Goal: Information Seeking & Learning: Find specific fact

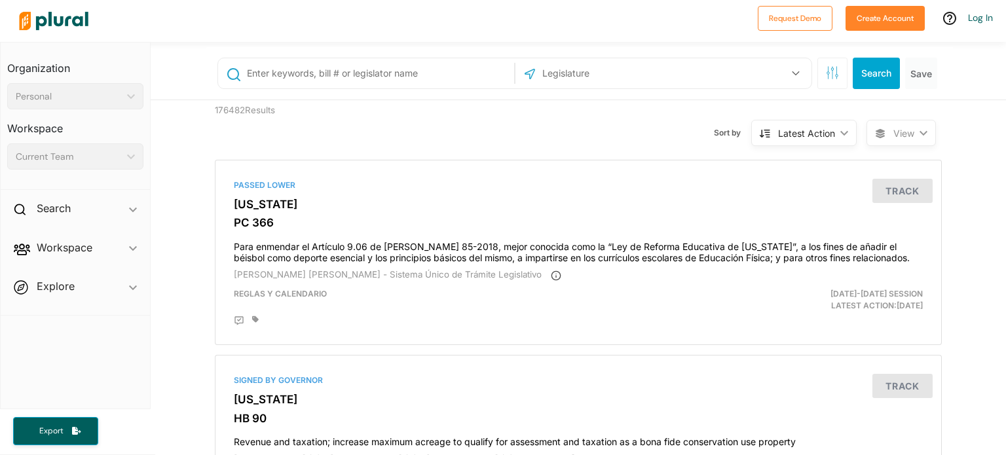
click at [259, 70] on input "text" at bounding box center [378, 73] width 265 height 25
paste input "S.1390 - Physician Led and Rural Access to Quality Care Act"
type input "S.1390 - Physician Led and Rural Access to Quality Care Act"
click at [883, 75] on button "Search" at bounding box center [876, 73] width 47 height 31
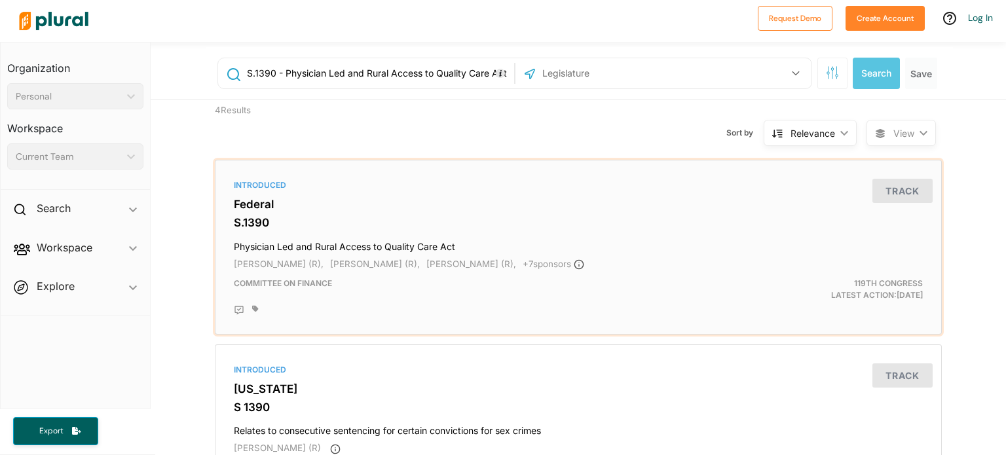
click at [254, 246] on h4 "Physician Led and Rural Access to Quality Care Act" at bounding box center [578, 244] width 689 height 18
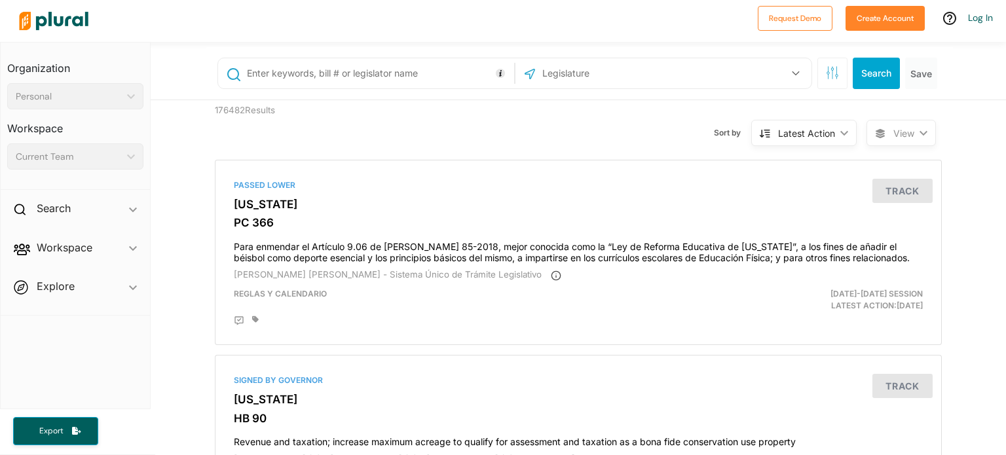
click at [267, 72] on input "text" at bounding box center [378, 73] width 265 height 25
paste input "[PERSON_NAME]"
click at [792, 71] on icon "button" at bounding box center [796, 73] width 8 height 5
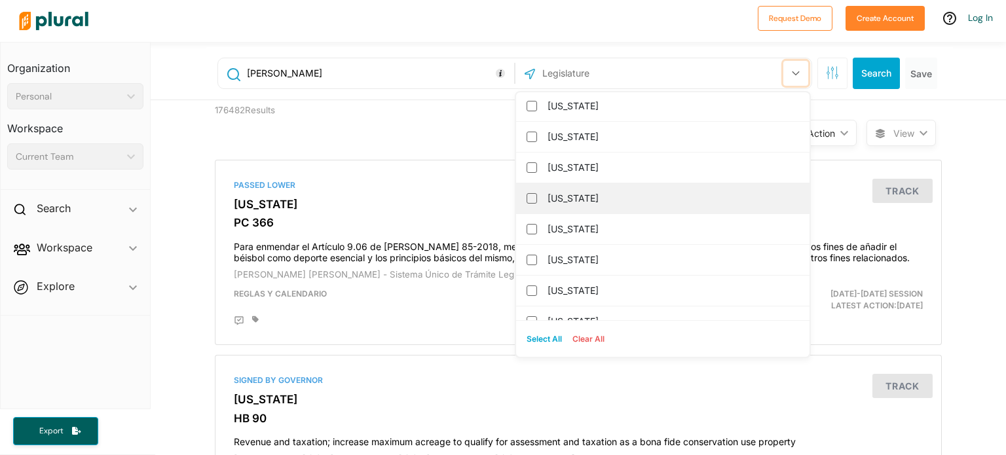
scroll to position [1179, 0]
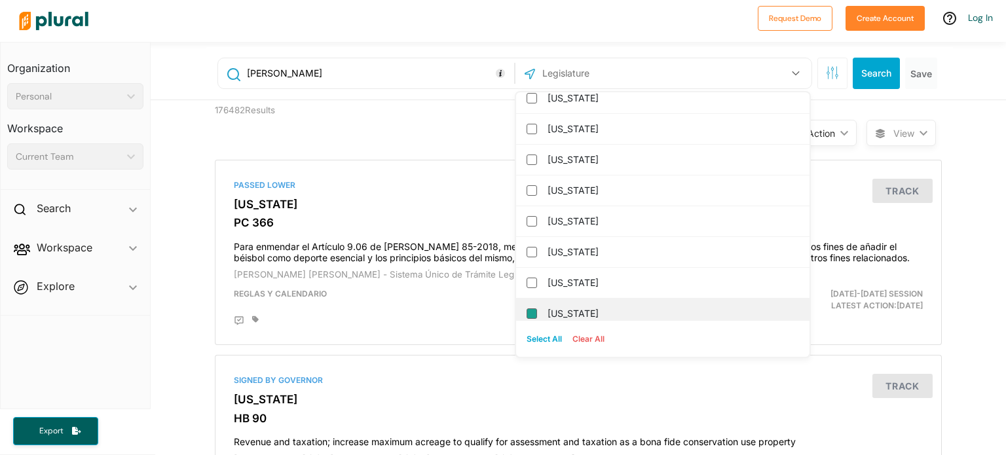
click at [531, 311] on input "[US_STATE]" at bounding box center [532, 314] width 10 height 10
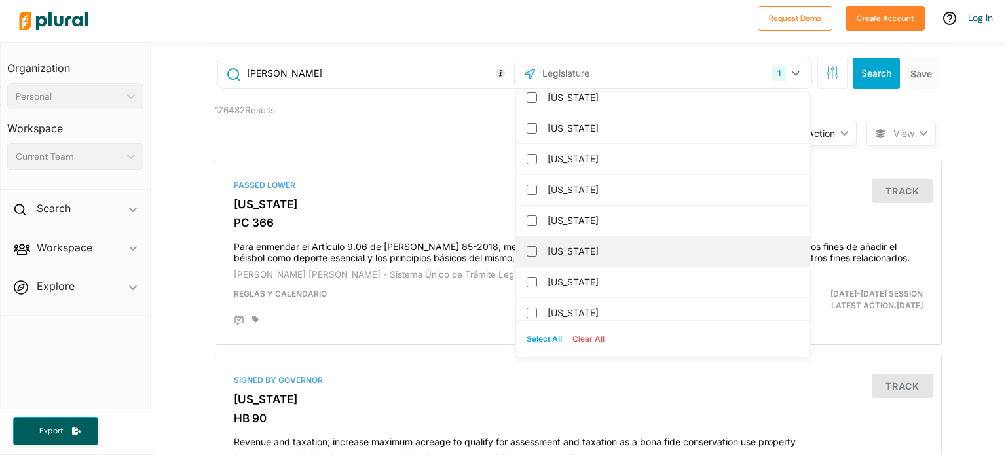
scroll to position [1310, 0]
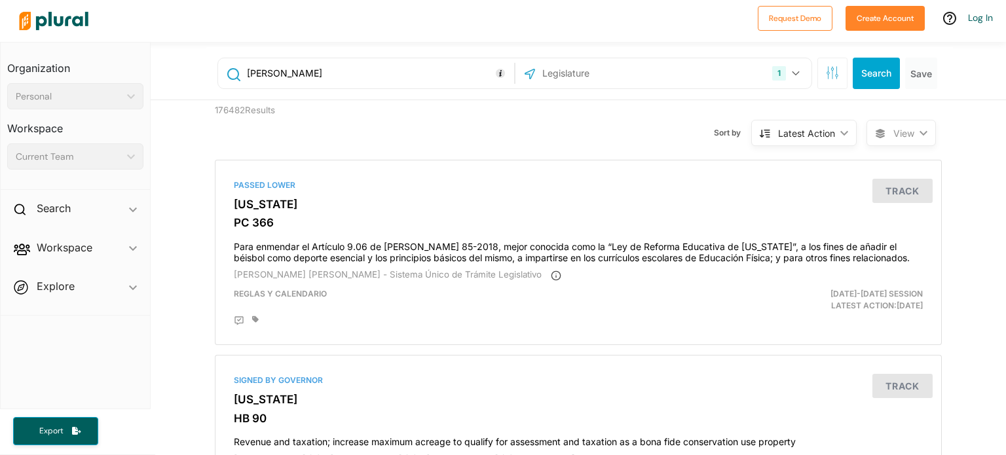
click at [371, 132] on div "176482 Results" at bounding box center [298, 125] width 187 height 50
click at [865, 70] on button "Search" at bounding box center [876, 73] width 47 height 31
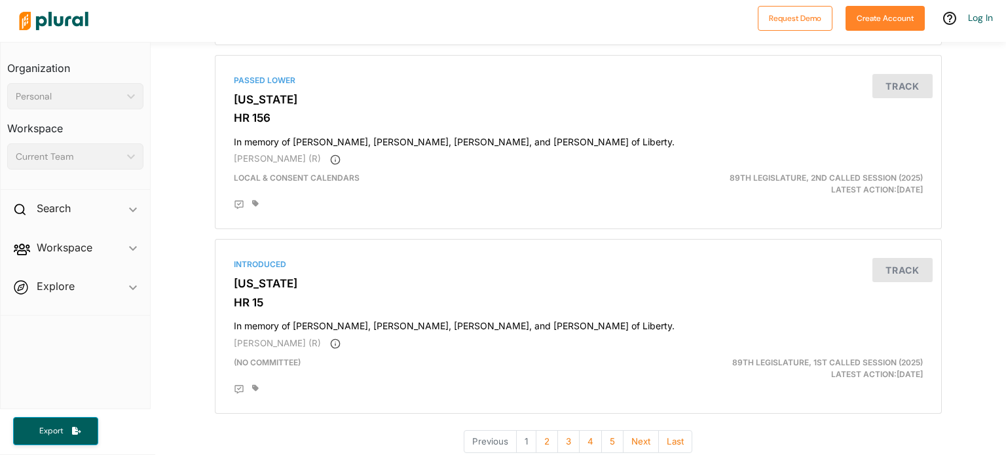
scroll to position [4402, 0]
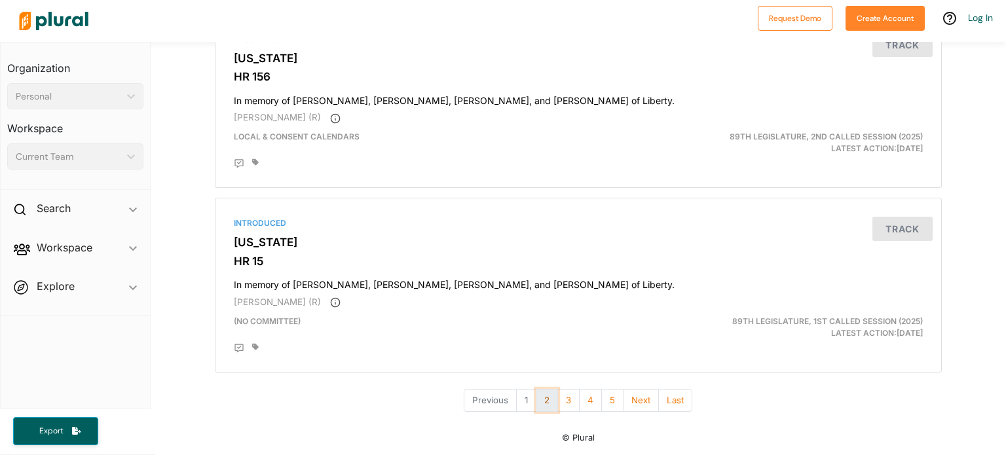
click at [545, 400] on button "2" at bounding box center [547, 400] width 22 height 23
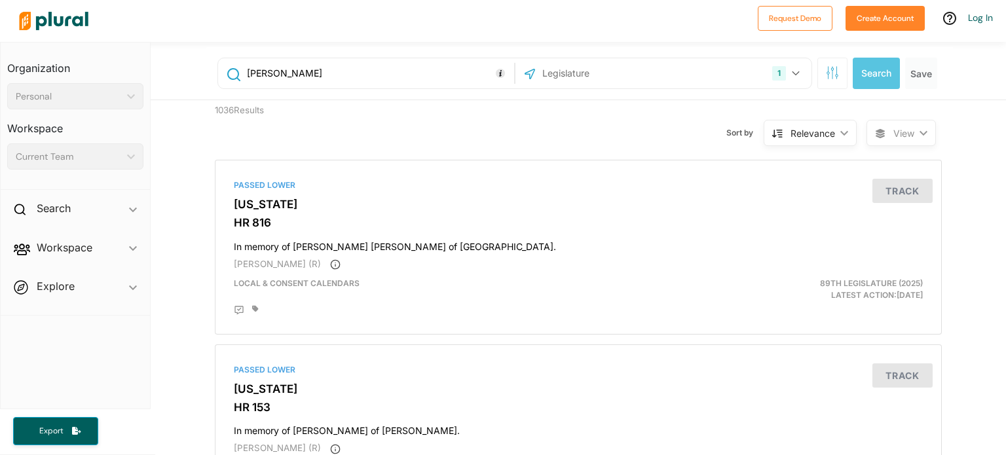
click at [810, 131] on div "Relevance" at bounding box center [813, 133] width 45 height 14
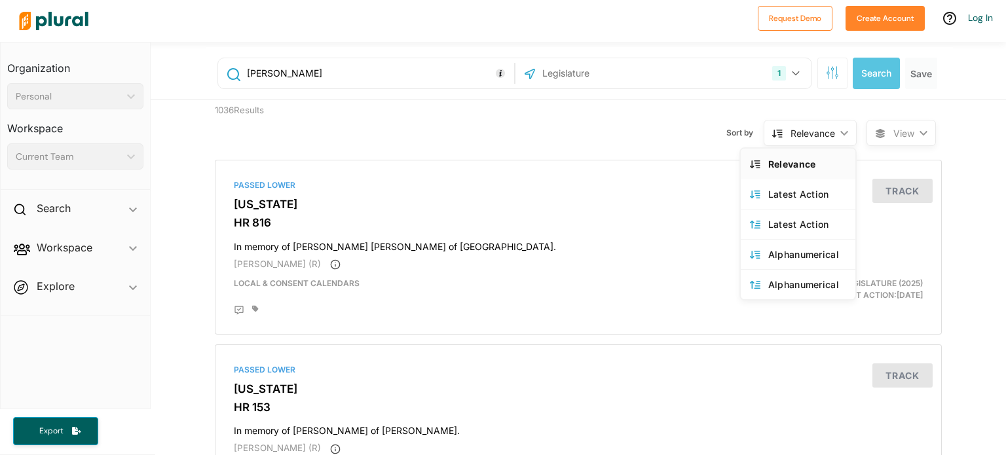
click at [884, 132] on span "View ic_keyboard_arrow_down" at bounding box center [901, 133] width 69 height 26
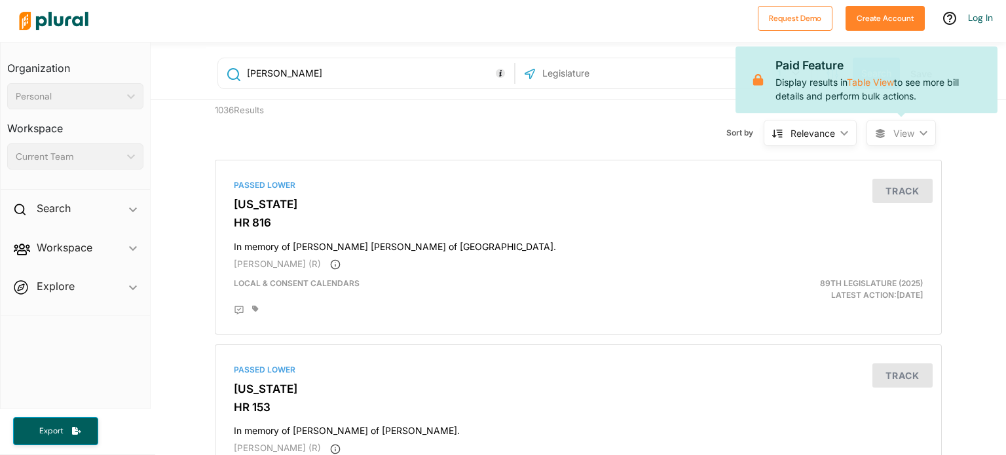
drag, startPoint x: 324, startPoint y: 73, endPoint x: 252, endPoint y: 67, distance: 71.6
click at [252, 67] on input "[PERSON_NAME]" at bounding box center [378, 73] width 265 height 25
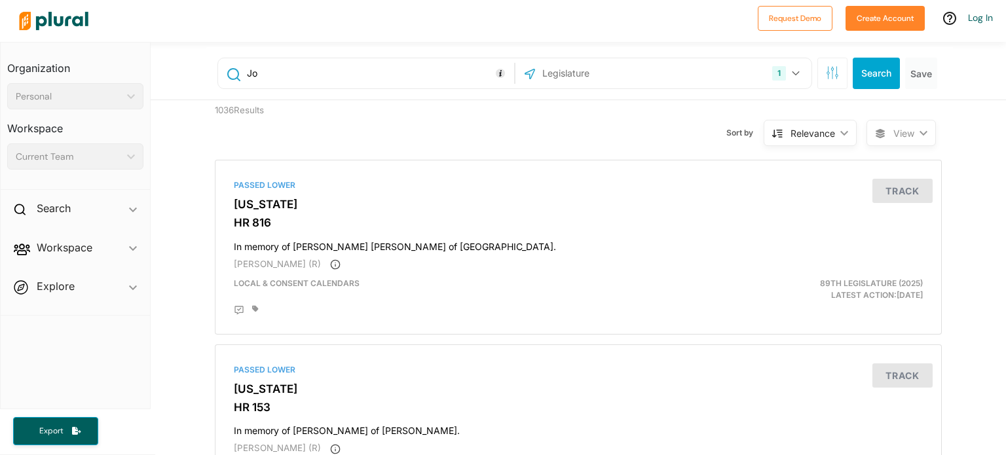
type input "J"
paste input "[PERSON_NAME]"
type input "[PERSON_NAME]"
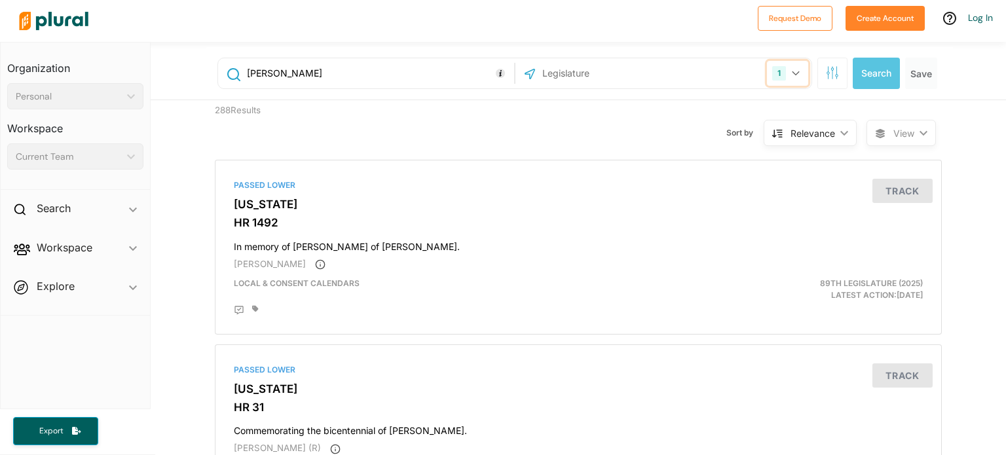
click at [773, 72] on div "1" at bounding box center [779, 73] width 14 height 14
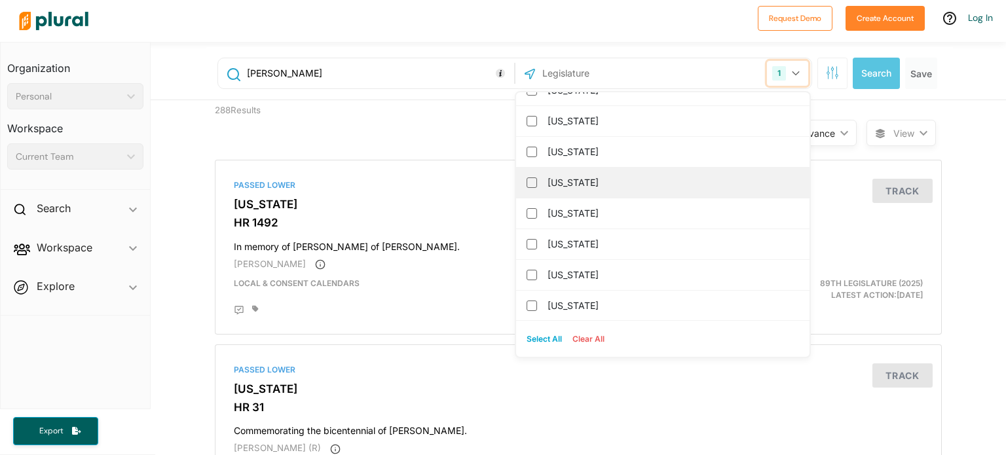
scroll to position [1397, 0]
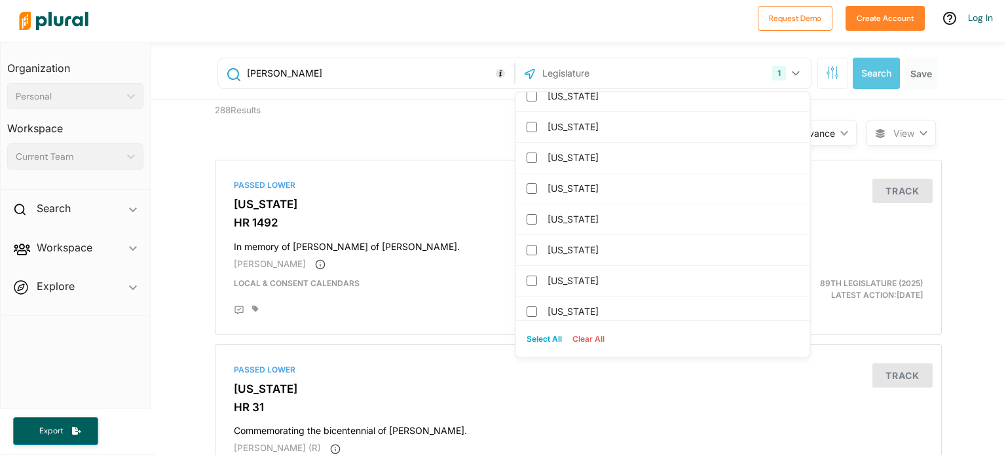
click at [588, 339] on button "Clear All" at bounding box center [588, 340] width 43 height 20
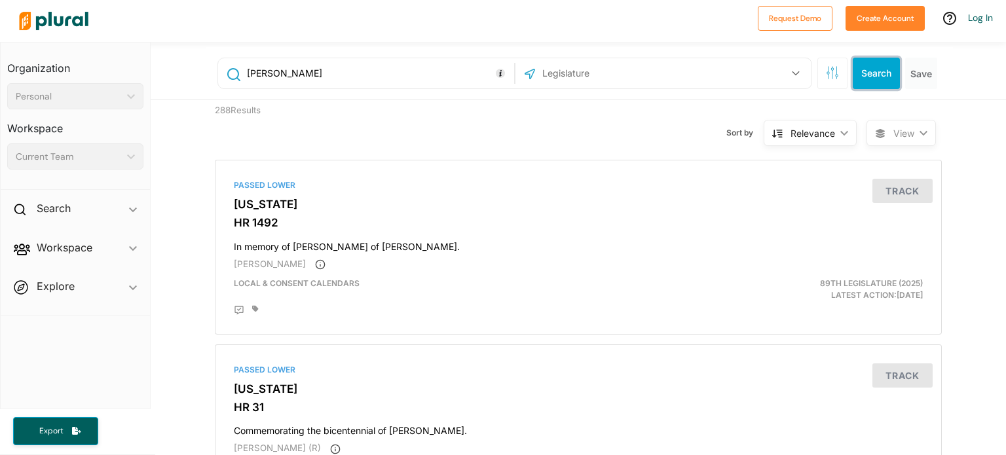
click at [867, 82] on button "Search" at bounding box center [876, 73] width 47 height 31
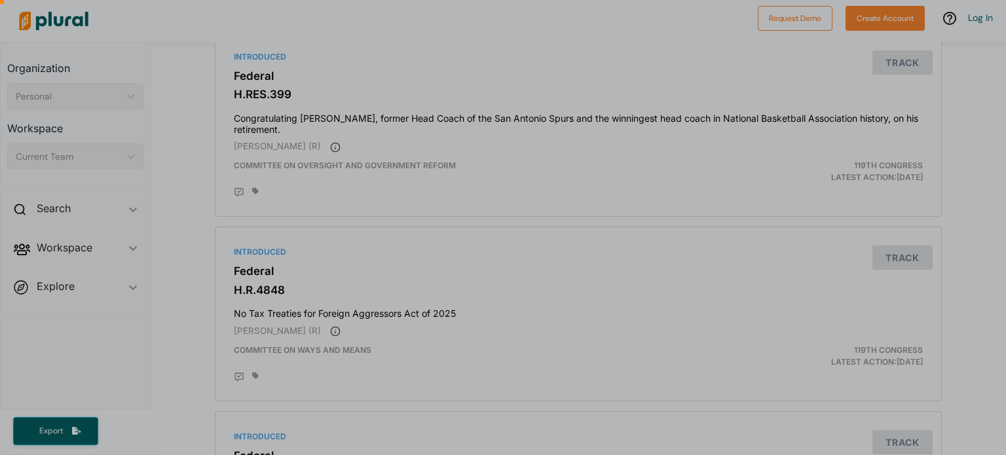
scroll to position [197, 0]
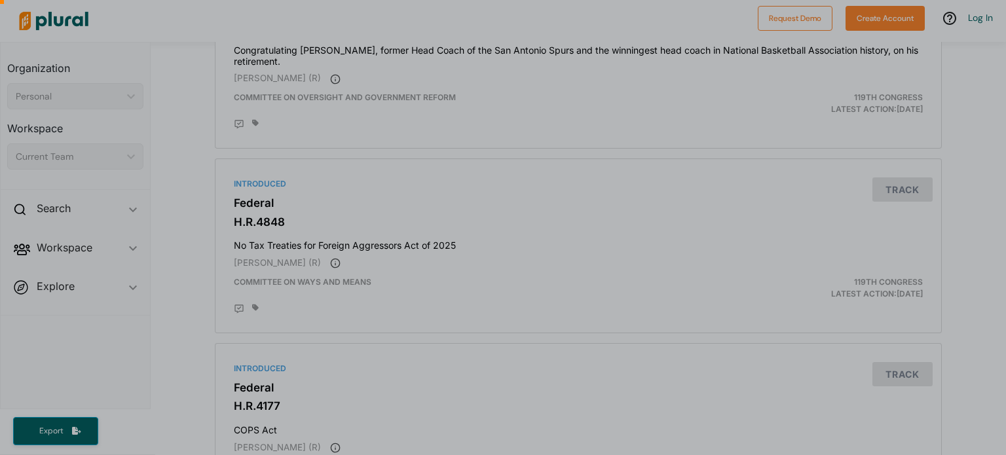
click at [998, 246] on div at bounding box center [503, 174] width 1006 height 563
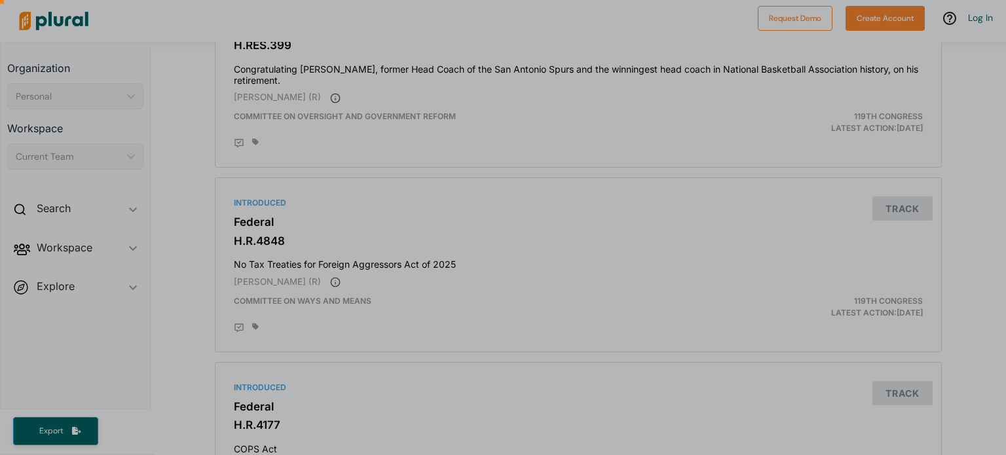
scroll to position [331, 0]
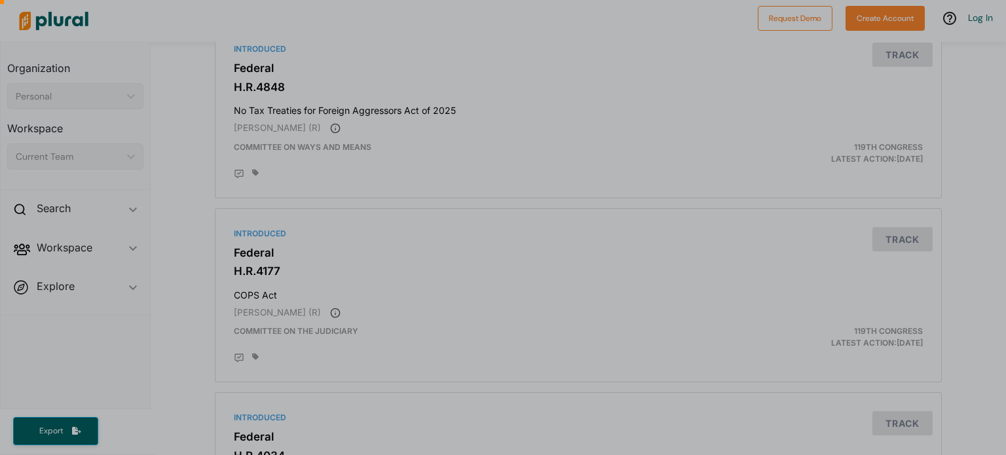
click at [1001, 450] on div at bounding box center [503, 106] width 1006 height 698
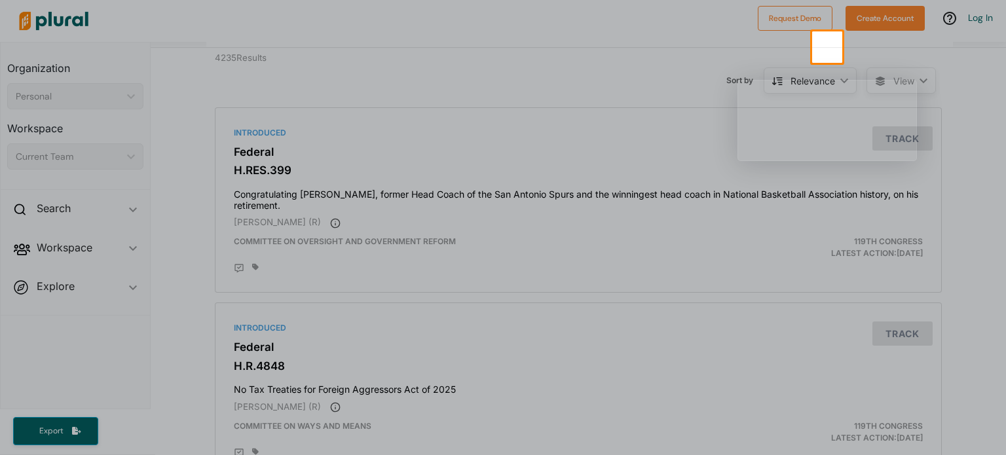
scroll to position [0, 0]
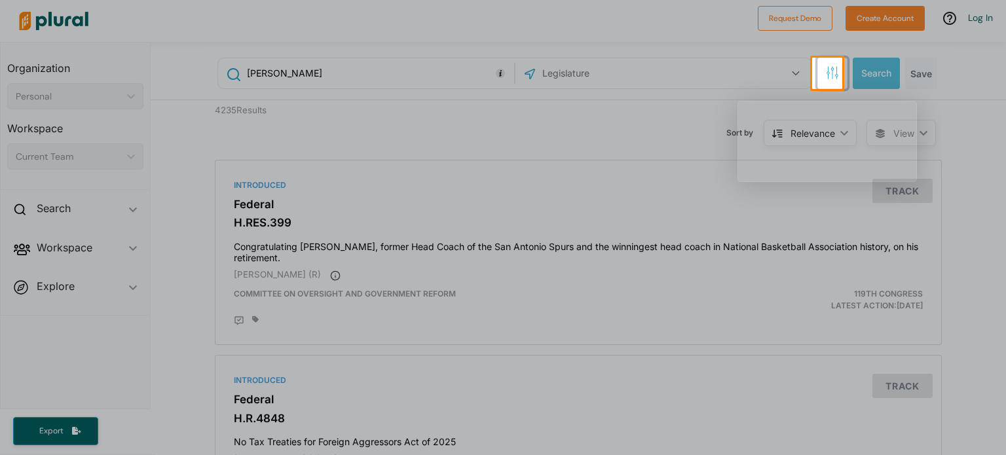
click at [832, 73] on icon "button" at bounding box center [832, 74] width 1 height 9
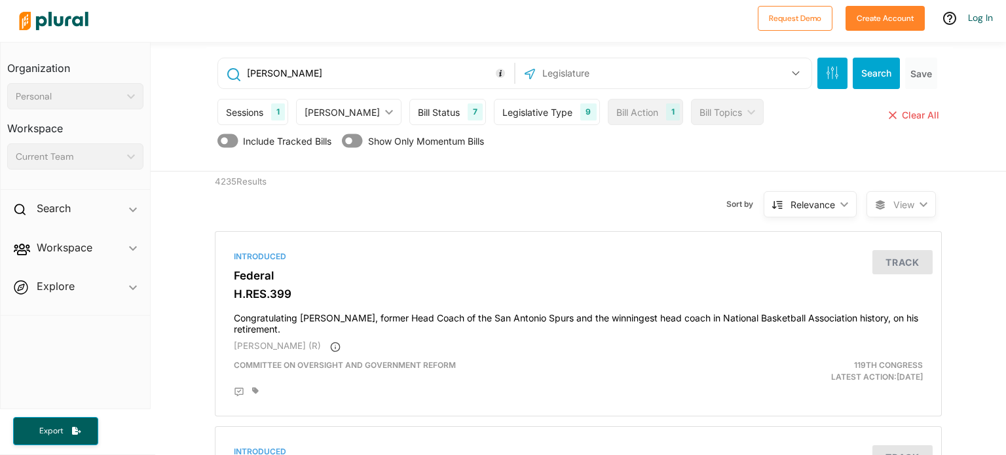
drag, startPoint x: 326, startPoint y: 75, endPoint x: 231, endPoint y: 76, distance: 95.0
click at [231, 76] on div "[PERSON_NAME]" at bounding box center [366, 73] width 290 height 25
paste input "[PERSON_NAME]"
type input "[PERSON_NAME]"
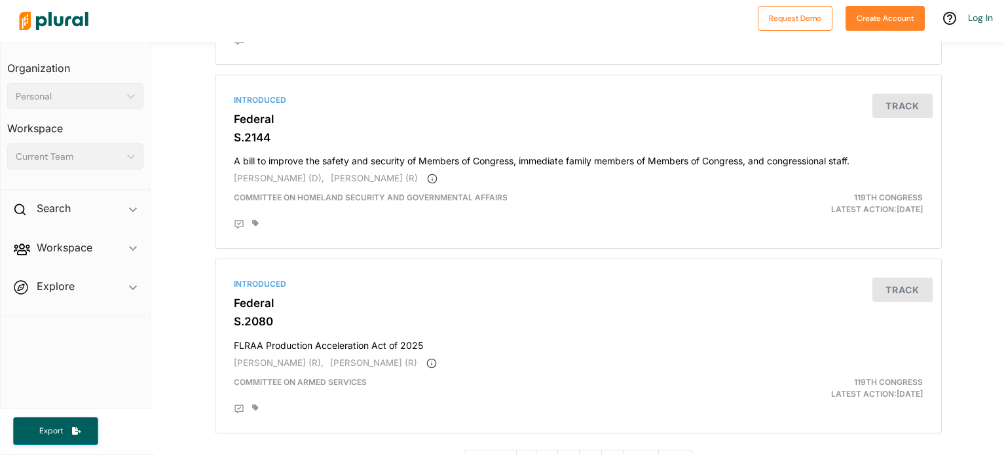
scroll to position [4474, 0]
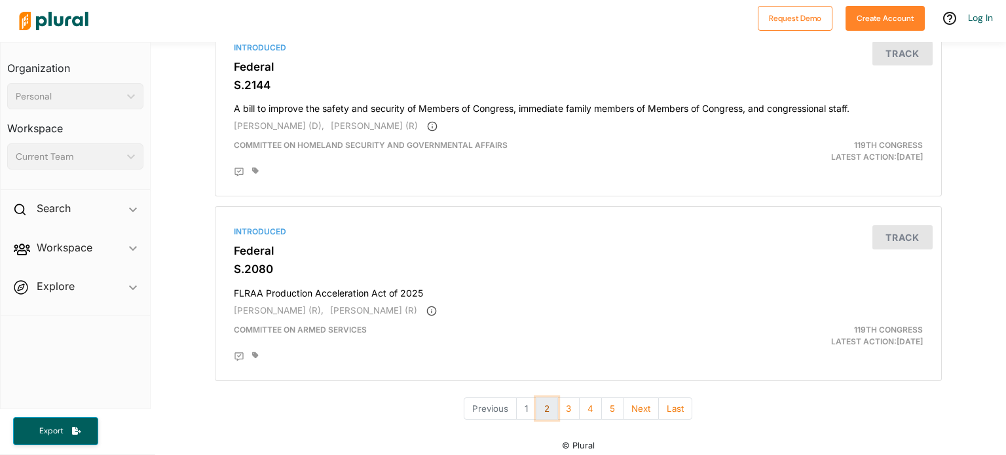
click at [537, 402] on button "2" at bounding box center [547, 409] width 22 height 23
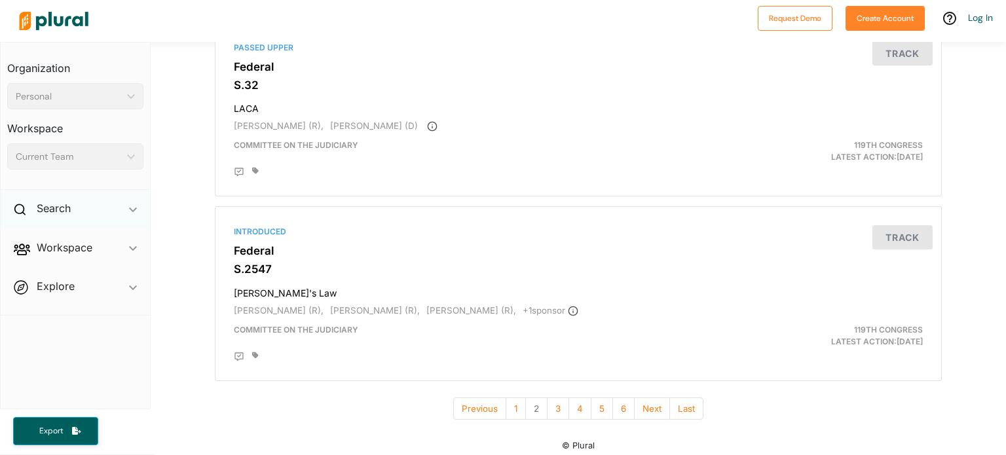
click at [130, 211] on icon "ic_keyboard_arrow_down" at bounding box center [133, 210] width 8 height 6
click at [40, 237] on h4 "Bills" at bounding box center [78, 239] width 117 height 12
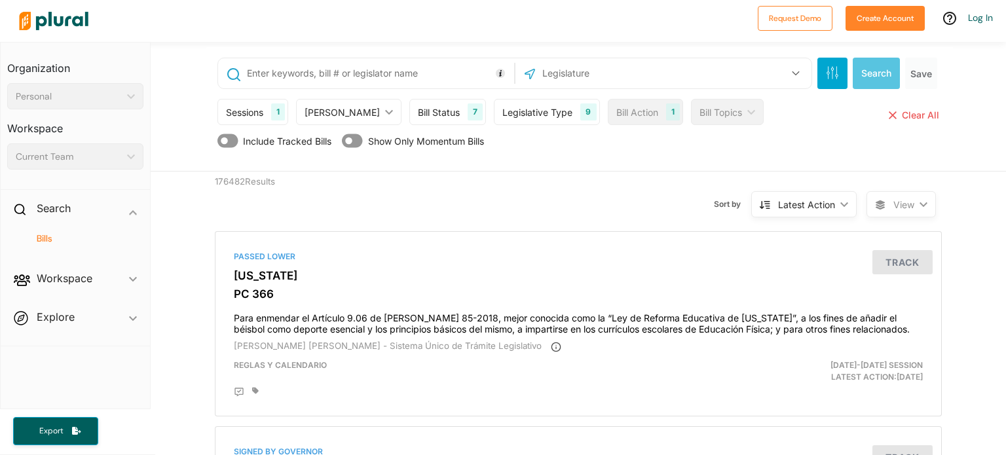
click at [288, 70] on input "text" at bounding box center [378, 73] width 265 height 25
paste input "[PERSON_NAME]"
type input "[PERSON_NAME]"
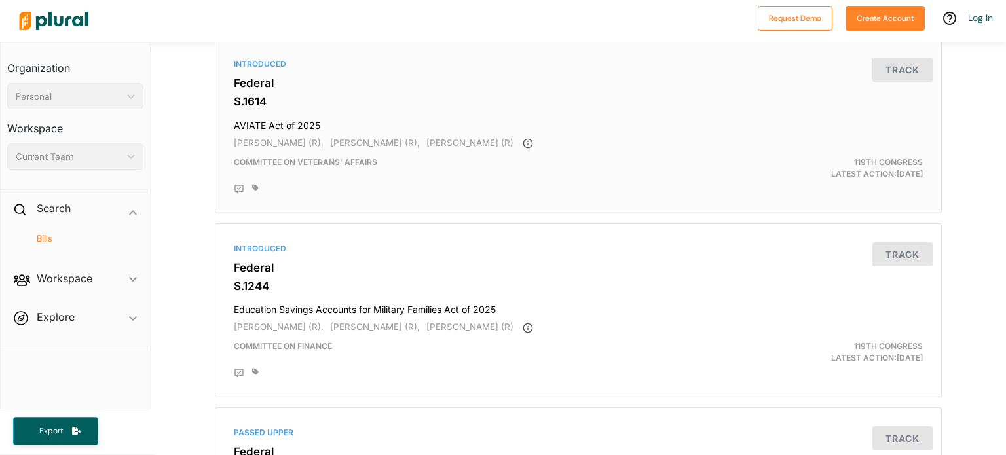
scroll to position [3145, 0]
click at [131, 280] on span "Workspace ic_keyboard_arrow_down Members Bills Tags Saved Searches Activity" at bounding box center [75, 280] width 149 height 35
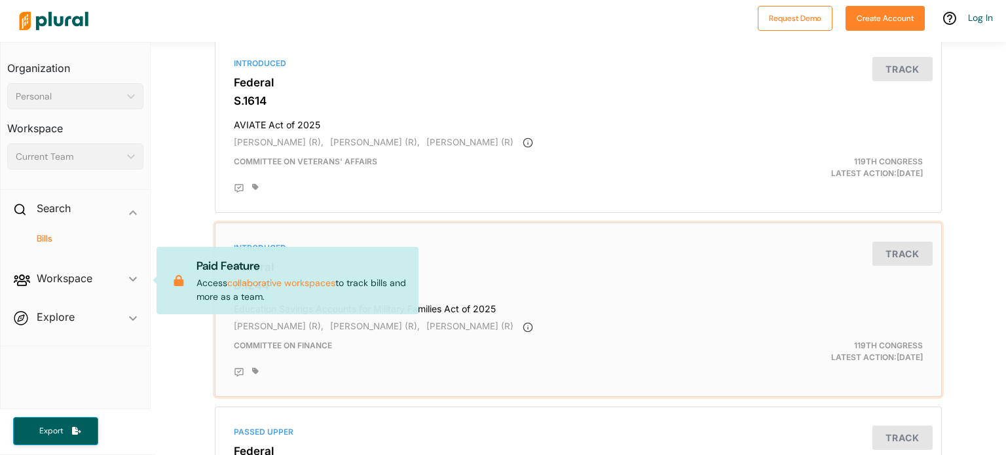
click at [586, 359] on div "Committee on Finance" at bounding box center [460, 352] width 472 height 24
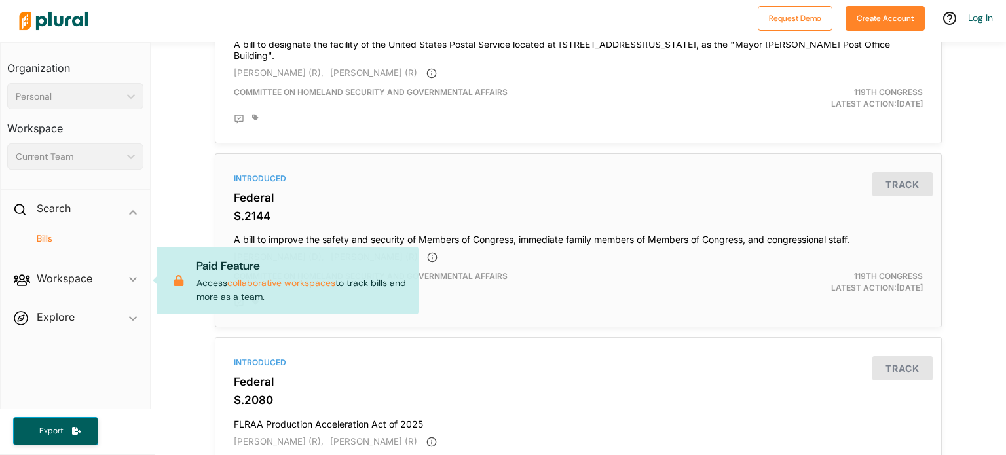
scroll to position [4402, 0]
